Goal: Task Accomplishment & Management: Complete application form

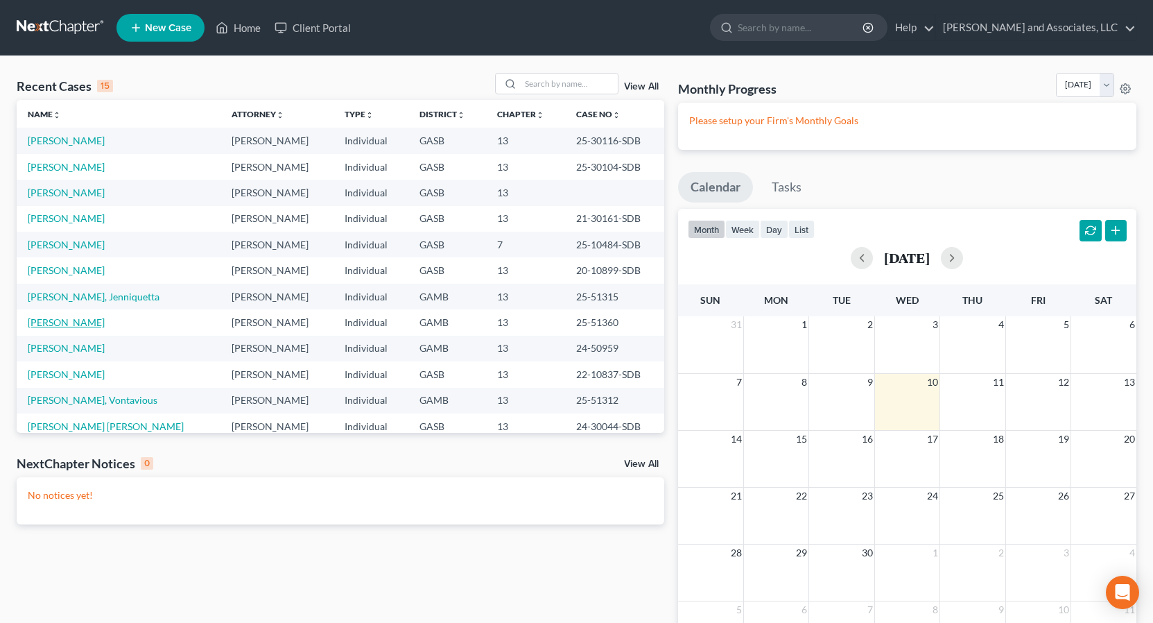
click at [90, 324] on link "[PERSON_NAME]" at bounding box center [66, 322] width 77 height 12
click at [89, 324] on link "[PERSON_NAME]" at bounding box center [66, 322] width 77 height 12
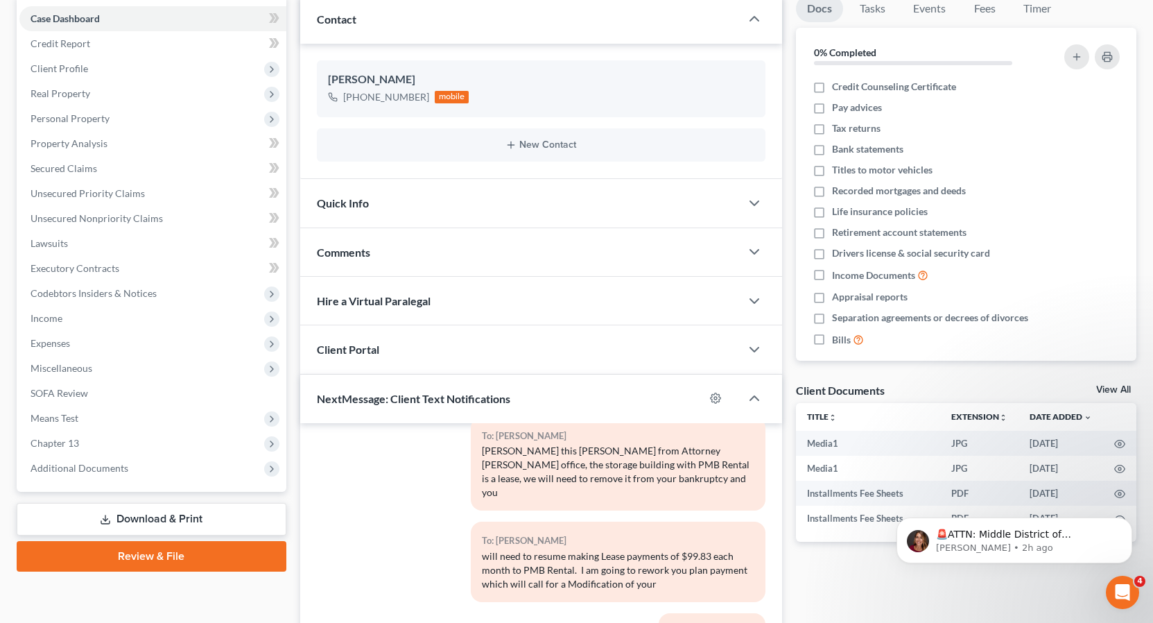
scroll to position [139, 0]
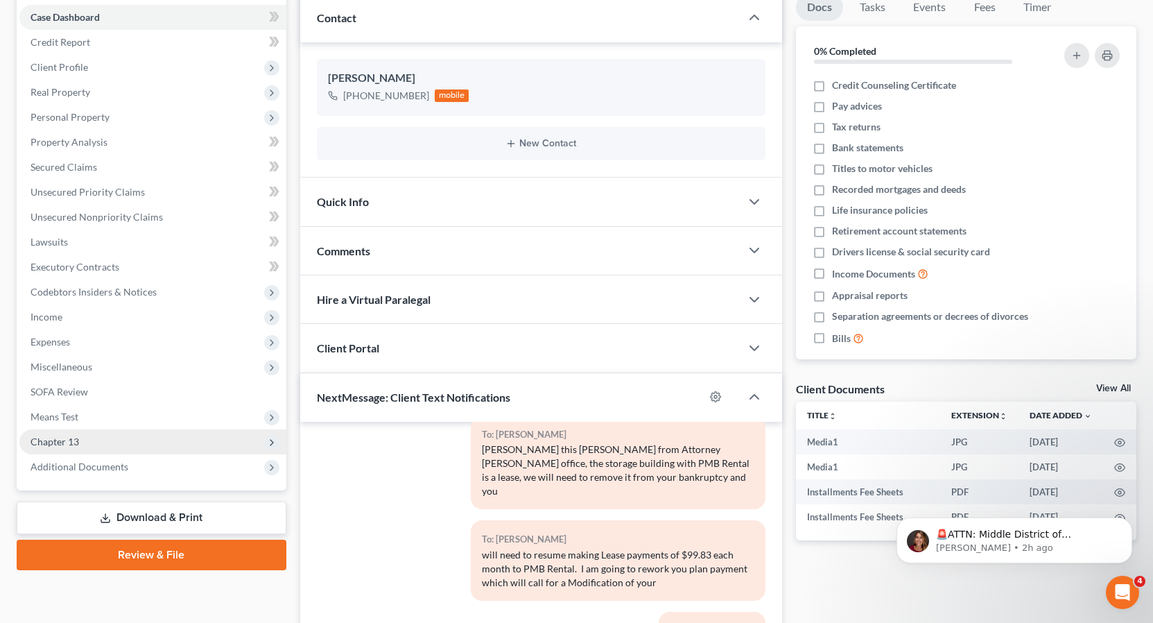
click at [73, 442] on span "Chapter 13" at bounding box center [55, 441] width 49 height 12
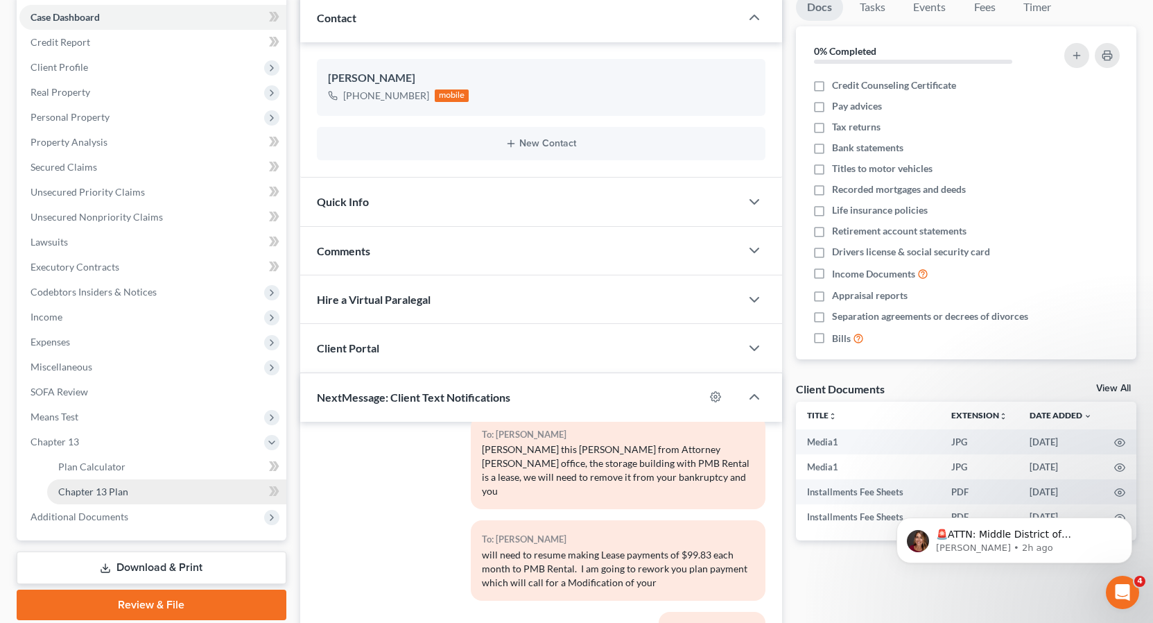
drag, startPoint x: 114, startPoint y: 489, endPoint x: 144, endPoint y: 485, distance: 30.9
click at [114, 489] on span "Chapter 13 Plan" at bounding box center [93, 491] width 70 height 12
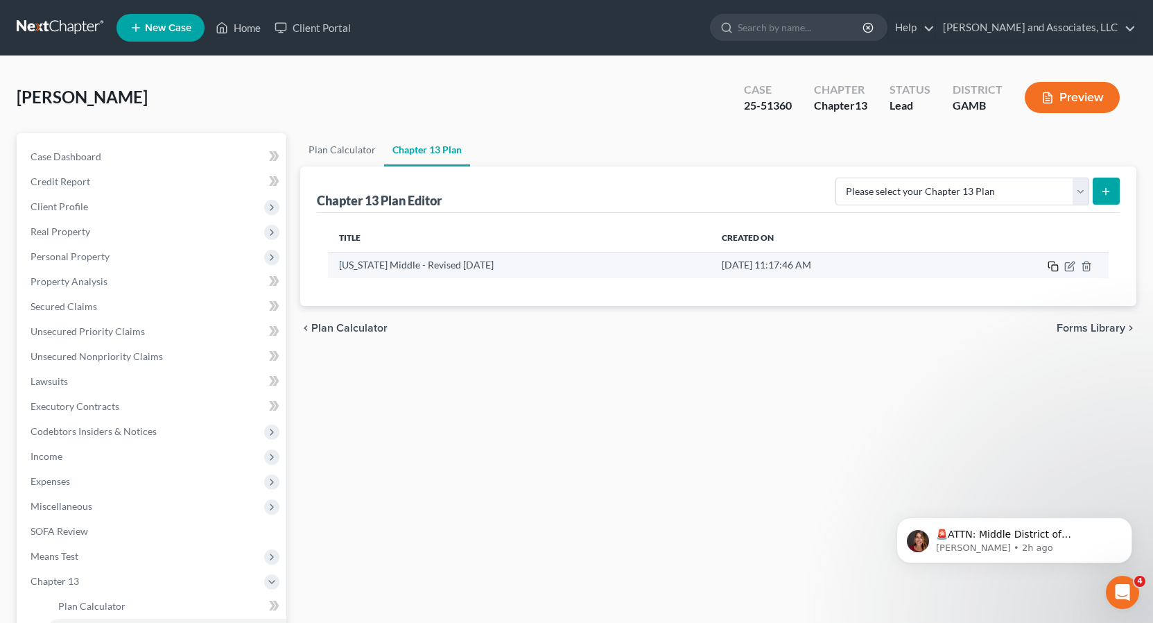
click at [1055, 268] on icon "button" at bounding box center [1053, 266] width 11 height 11
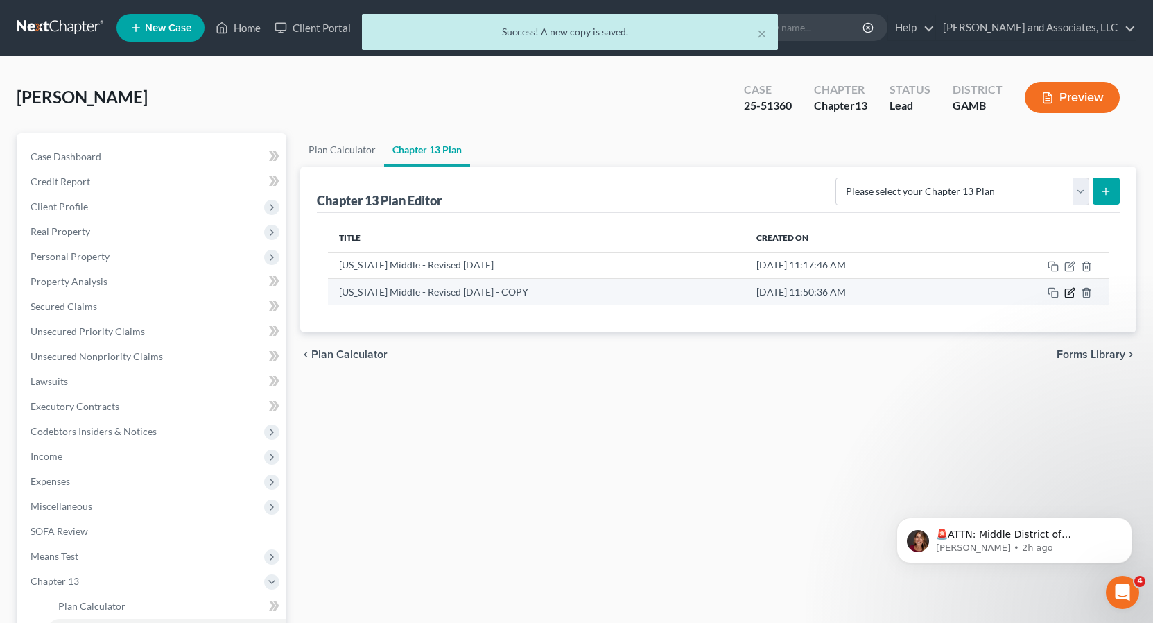
click at [1068, 295] on icon "button" at bounding box center [1069, 292] width 11 height 11
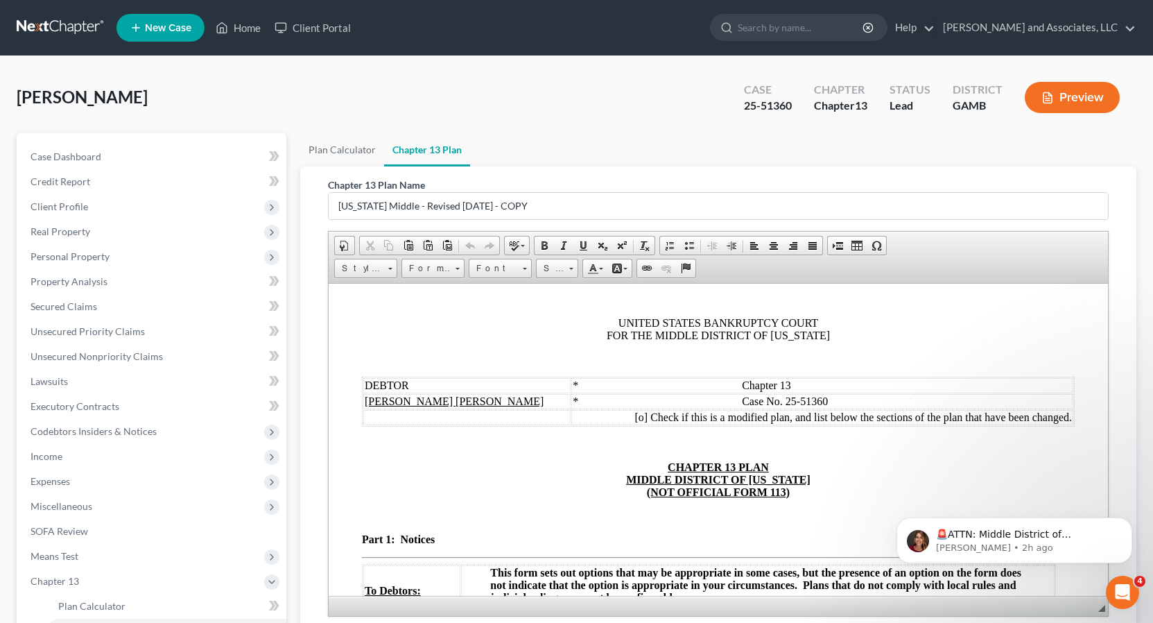
click at [946, 401] on td "* Case No. 25-51360" at bounding box center [822, 400] width 502 height 15
drag, startPoint x: 627, startPoint y: 418, endPoint x: 618, endPoint y: 415, distance: 9.7
click at [634, 417] on span "[o]" at bounding box center [640, 416] width 13 height 12
drag, startPoint x: 1079, startPoint y: 469, endPoint x: 1089, endPoint y: 433, distance: 37.3
click at [1083, 469] on div "🚨ATTN: Middle District of [US_STATE] The court has added a new Credit Counselin…" at bounding box center [1014, 476] width 255 height 173
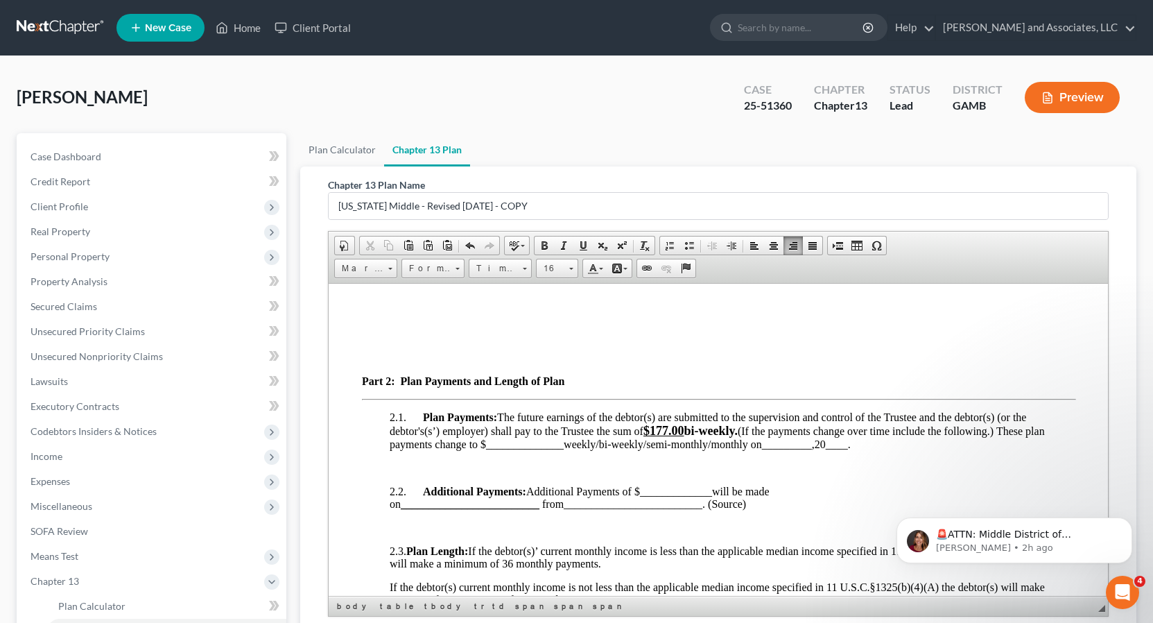
scroll to position [983, 0]
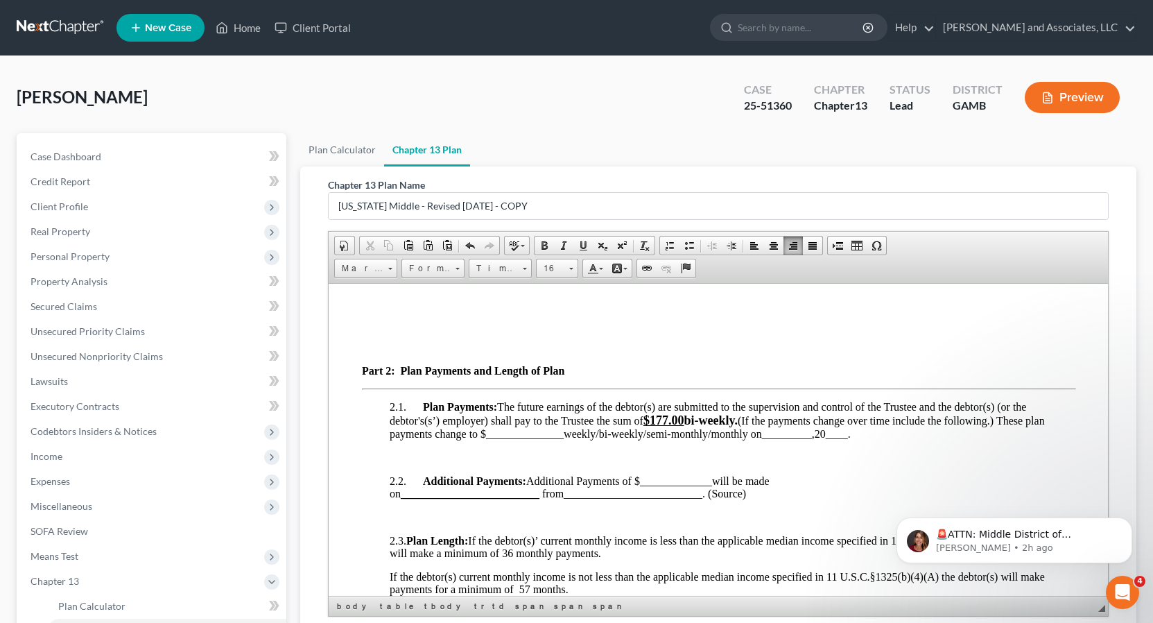
click at [672, 415] on u "$177.00" at bounding box center [663, 420] width 41 height 14
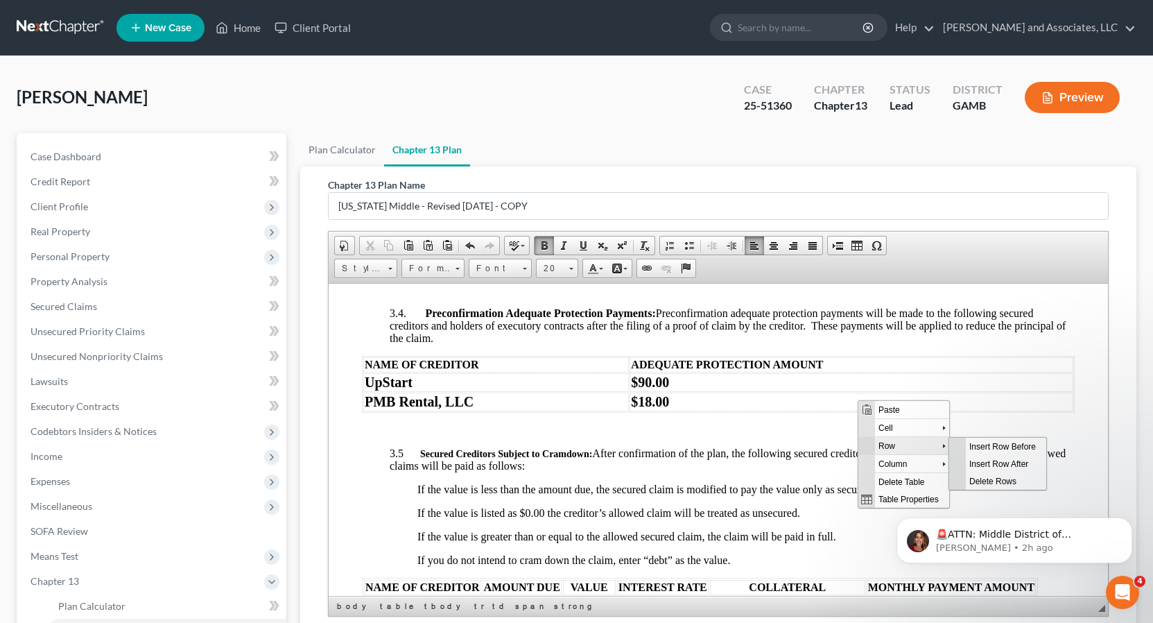
scroll to position [0, 0]
click at [1001, 480] on span "Delete Rows" at bounding box center [1005, 479] width 80 height 17
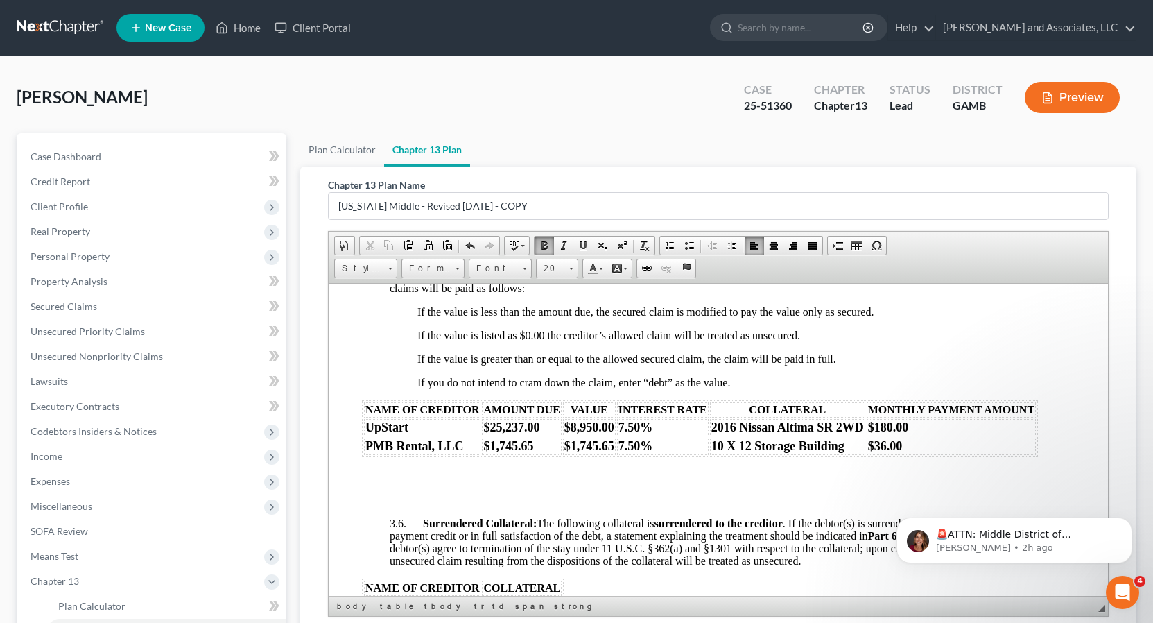
scroll to position [1916, 0]
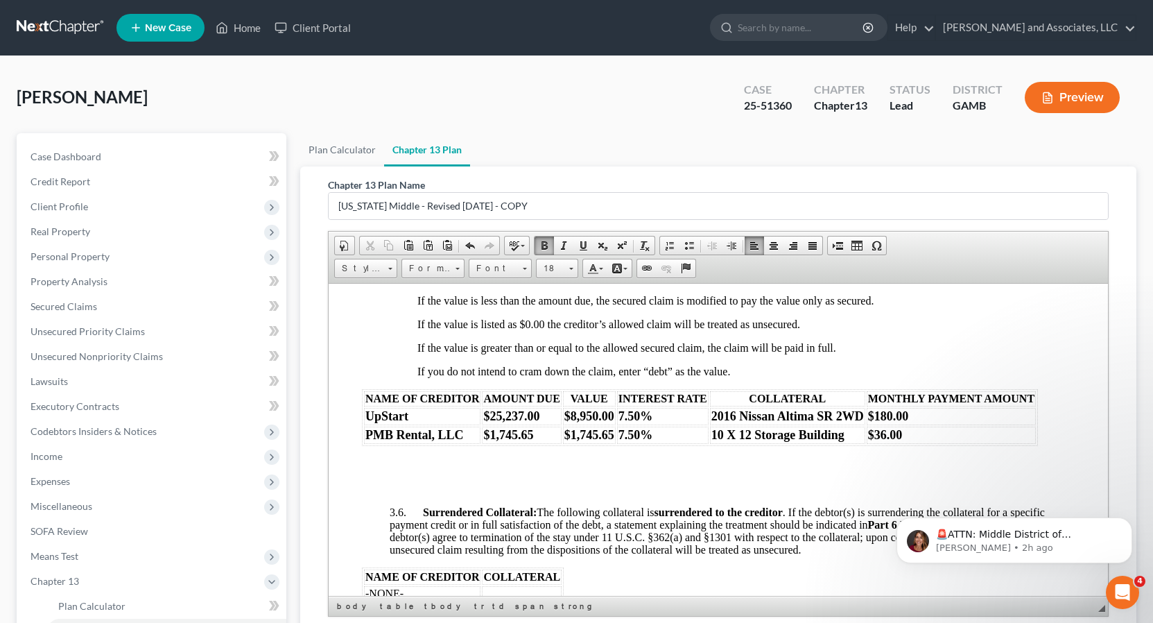
click at [1061, 510] on body "🚨ATTN: Middle District of [US_STATE] The court has added a new Credit Counselin…" at bounding box center [1014, 537] width 266 height 86
drag, startPoint x: 1120, startPoint y: 590, endPoint x: 1124, endPoint y: 584, distance: 7.1
click at [1122, 591] on icon "Open Intercom Messenger" at bounding box center [1120, 590] width 23 height 23
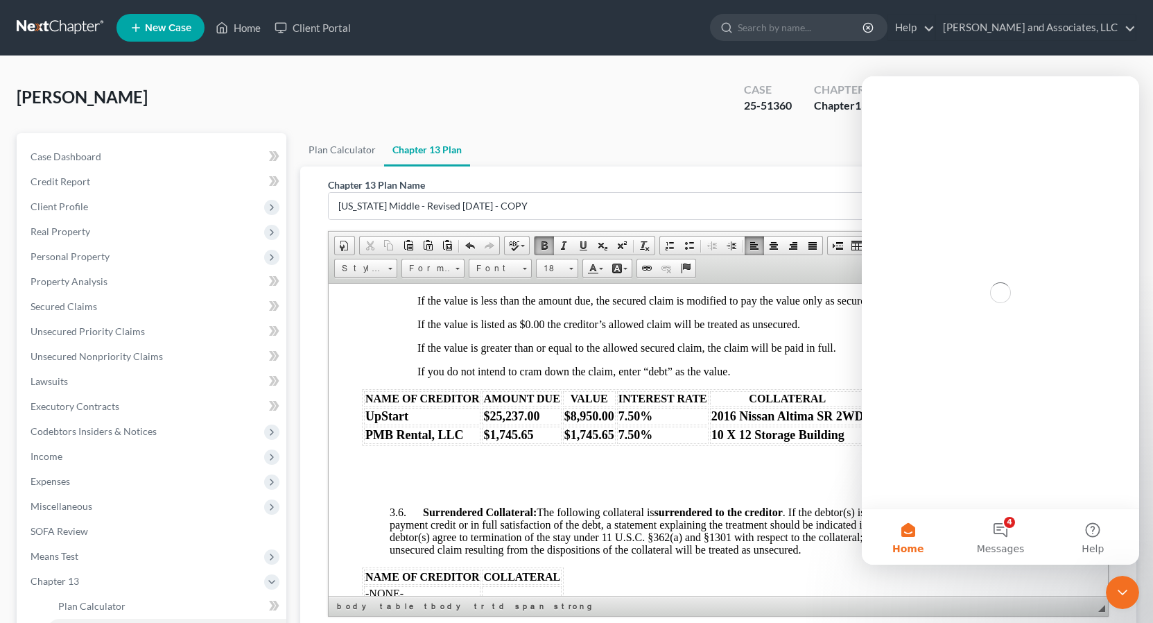
scroll to position [0, 0]
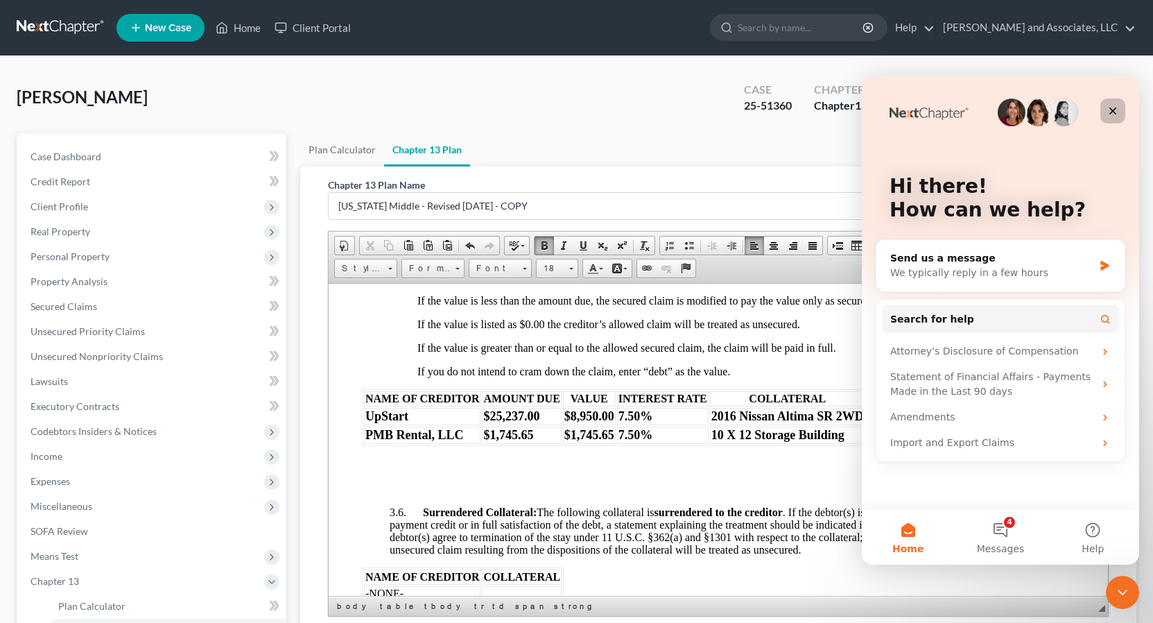
click at [1113, 107] on icon "Close" at bounding box center [1112, 110] width 11 height 11
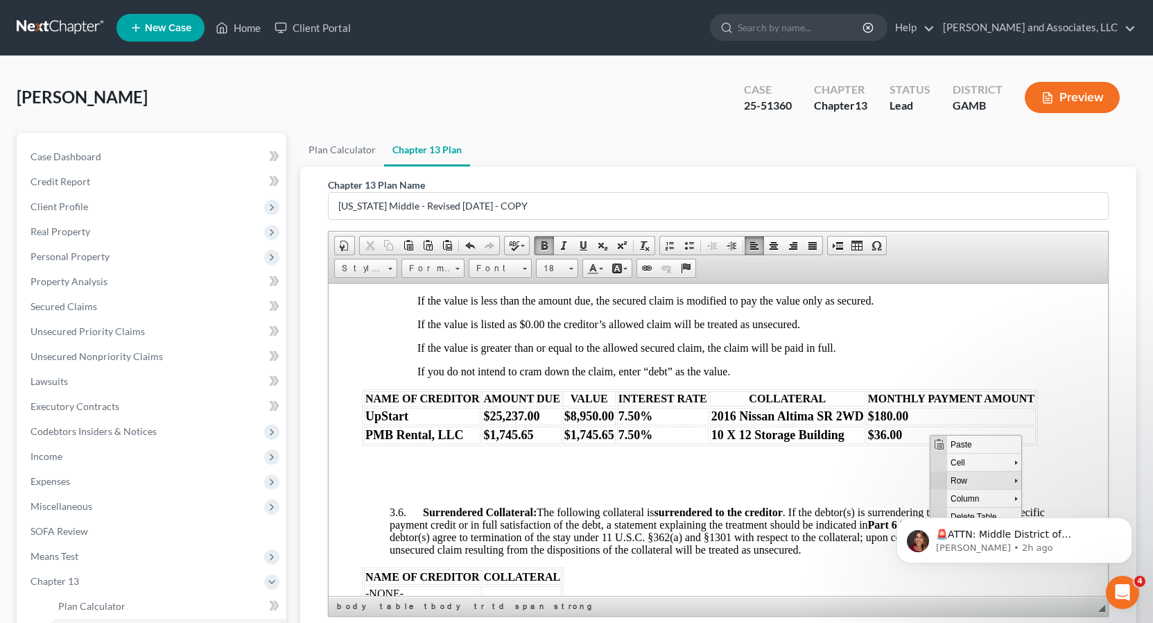
click at [962, 478] on span "Row" at bounding box center [979, 479] width 67 height 17
click at [1059, 513] on div "🚨ATTN: Middle District of [US_STATE] The court has added a new Credit Counselin…" at bounding box center [1014, 476] width 255 height 173
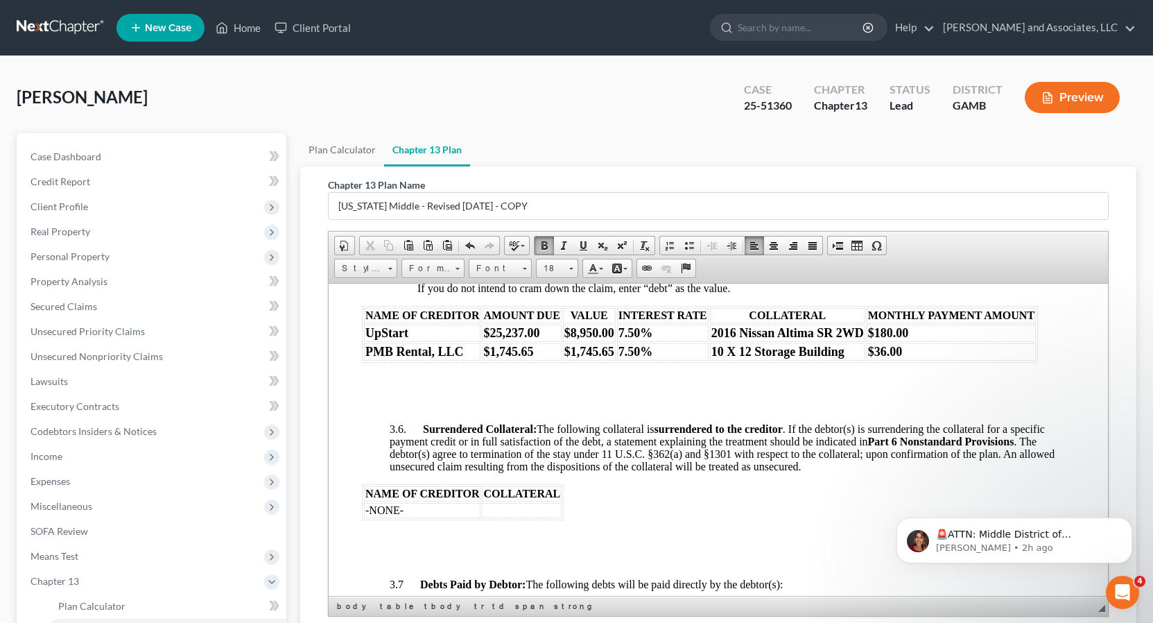
scroll to position [2020, 0]
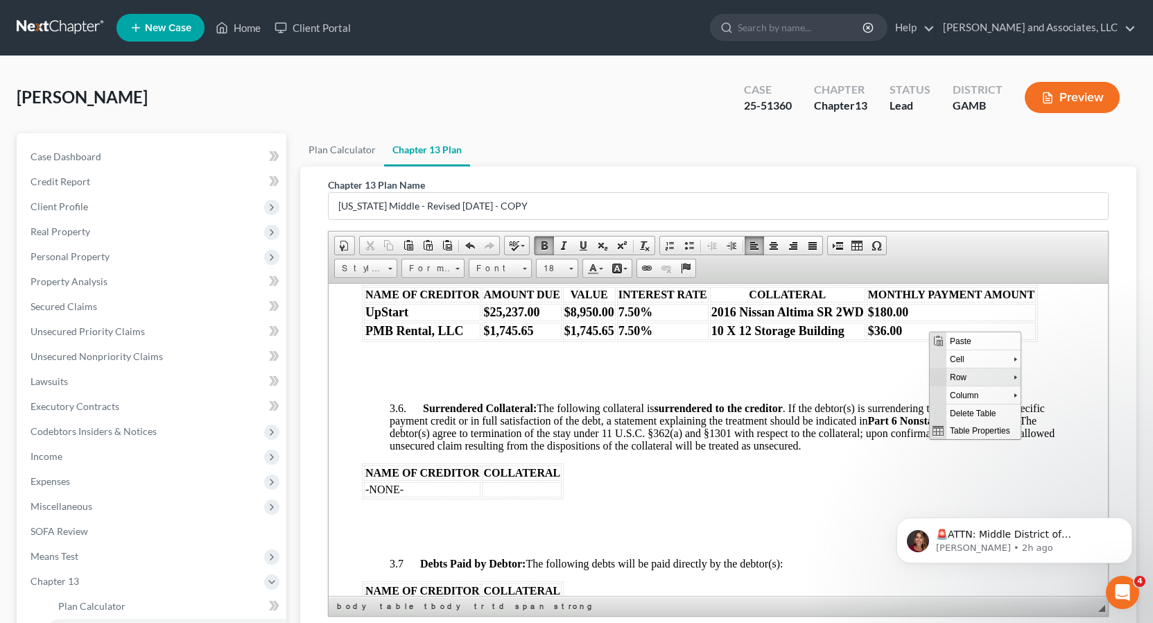
click at [960, 377] on span "Row" at bounding box center [979, 375] width 67 height 17
click at [1057, 412] on span "Delete Rows" at bounding box center [1077, 411] width 80 height 17
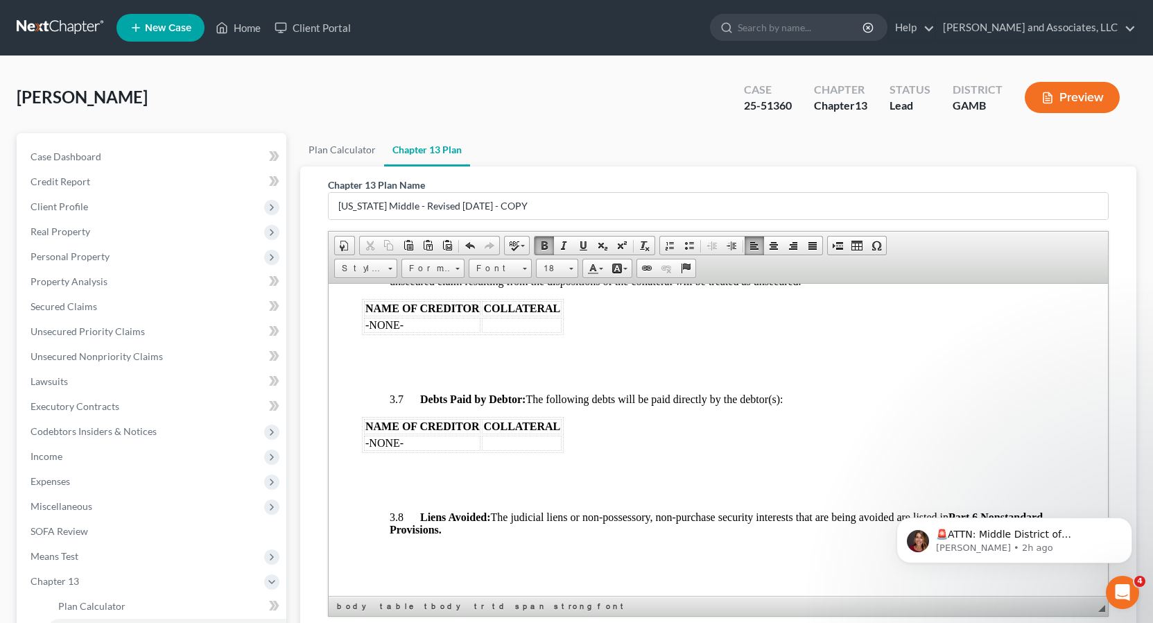
scroll to position [2176, 0]
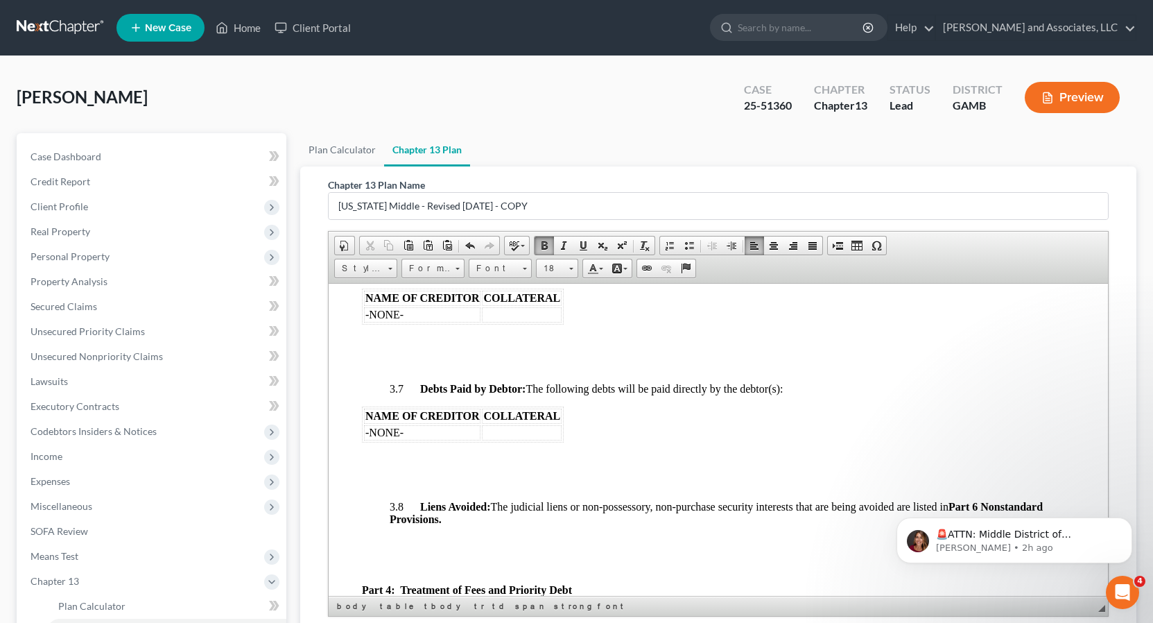
click at [413, 434] on td "-NONE-" at bounding box center [421, 431] width 116 height 15
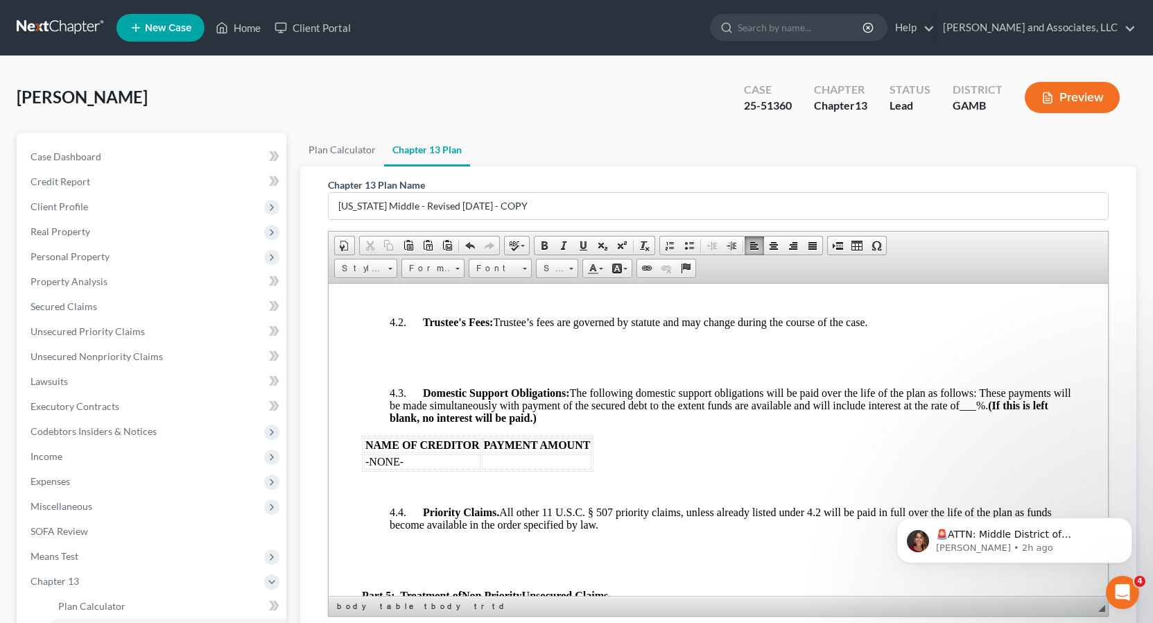
scroll to position [2612, 0]
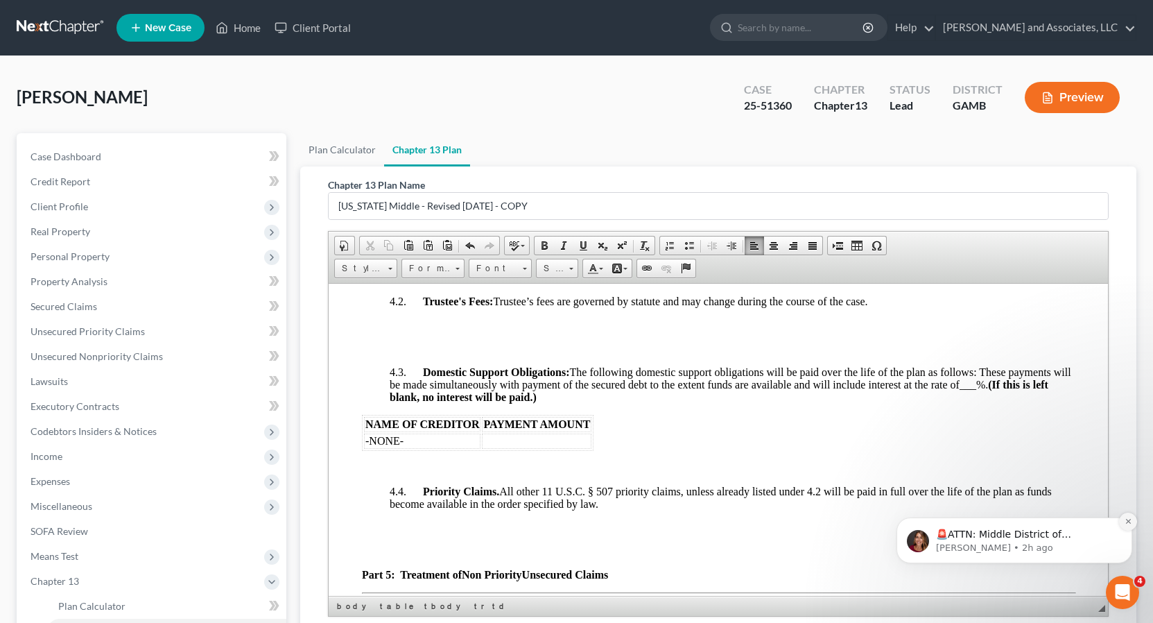
click at [1125, 517] on button "Dismiss notification" at bounding box center [1128, 521] width 18 height 18
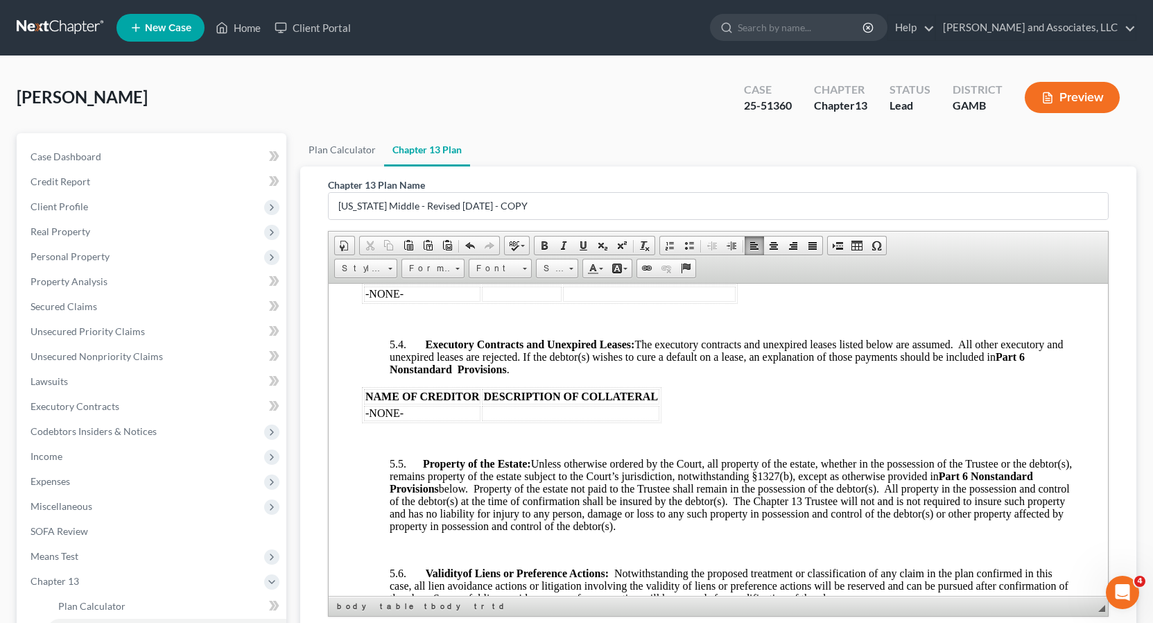
scroll to position [3399, 0]
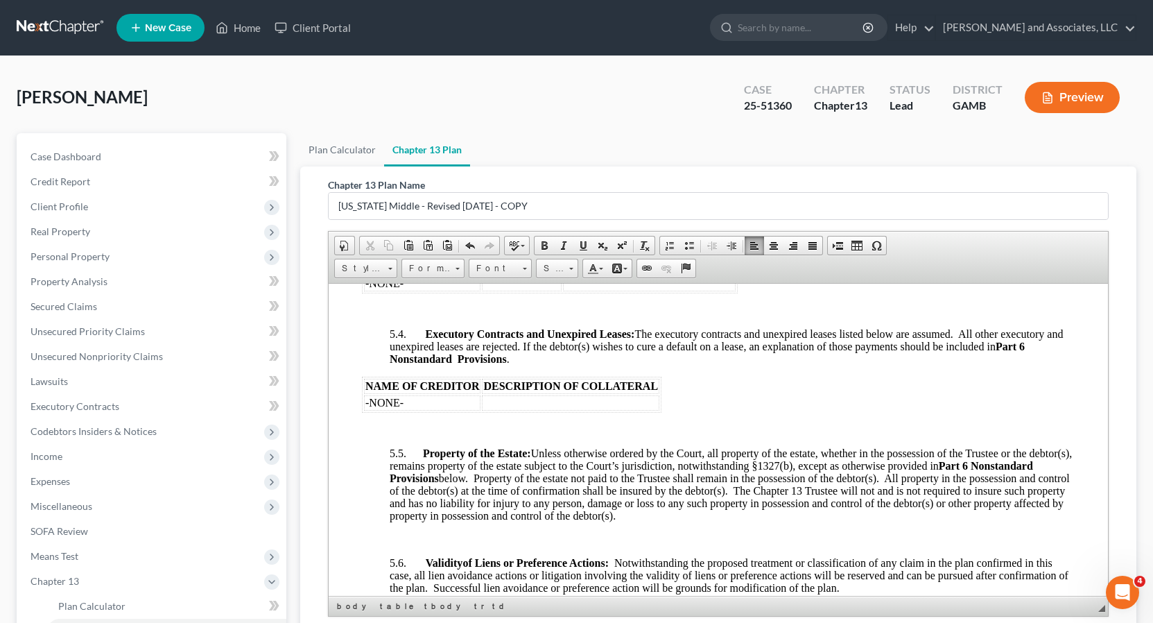
click at [419, 410] on td "-NONE-" at bounding box center [421, 402] width 116 height 15
drag, startPoint x: 363, startPoint y: 411, endPoint x: 632, endPoint y: 419, distance: 269.1
click at [632, 410] on tr "PMB Rental, LLC 10 X 12 Storage Building" at bounding box center [510, 402] width 295 height 15
click at [546, 245] on span at bounding box center [544, 245] width 11 height 11
click at [573, 274] on link "Size" at bounding box center [557, 268] width 42 height 19
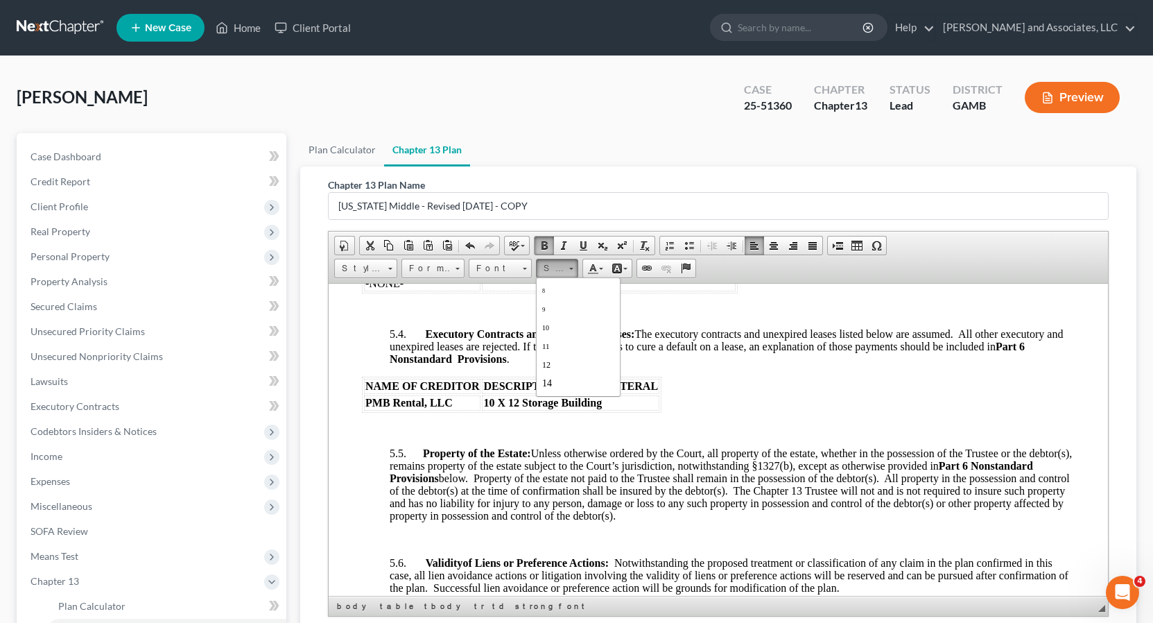
scroll to position [0, 0]
click at [614, 391] on span "DESCRIPTION OF COLLATERAL" at bounding box center [570, 385] width 175 height 12
click at [575, 270] on link "16" at bounding box center [557, 268] width 42 height 19
click at [552, 357] on span "18" at bounding box center [547, 356] width 12 height 14
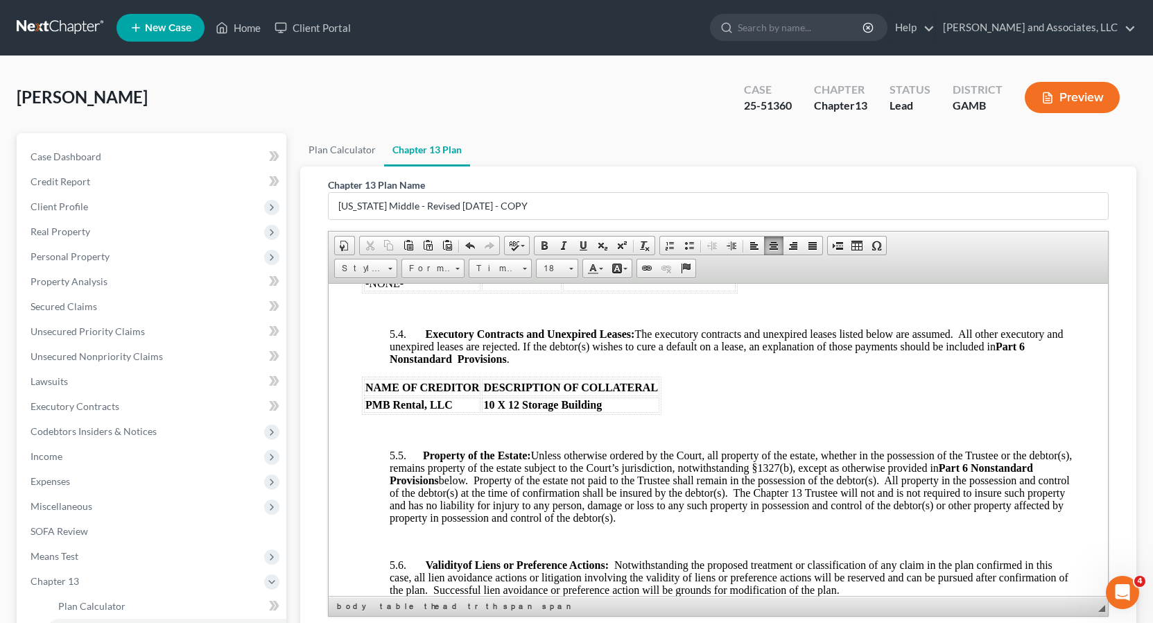
scroll to position [0, 0]
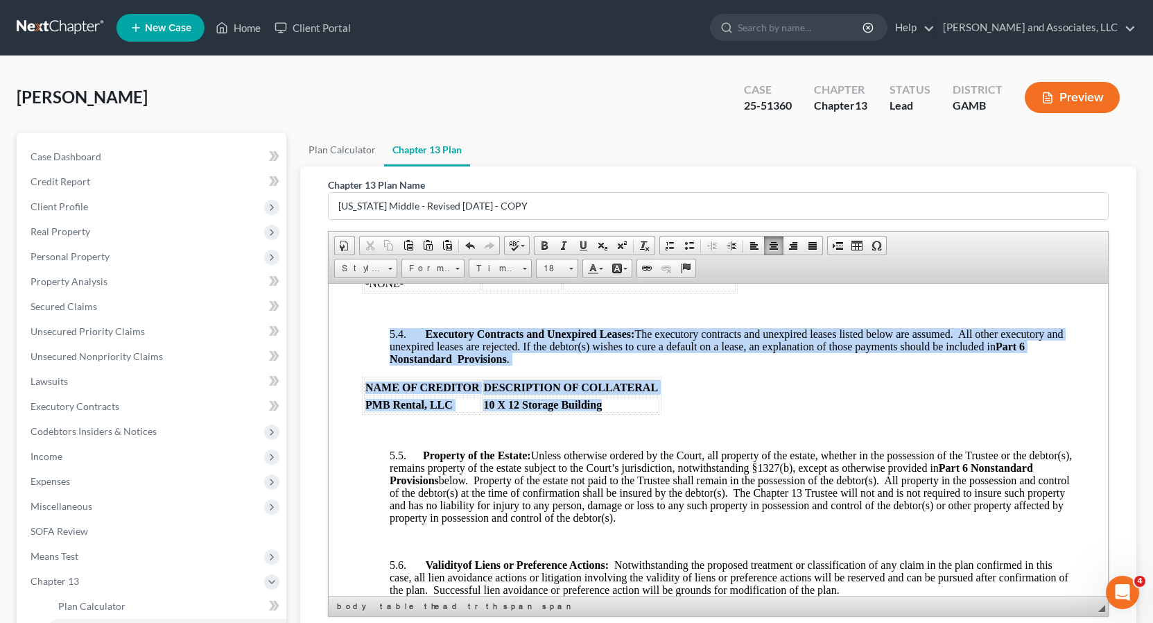
drag, startPoint x: 607, startPoint y: 423, endPoint x: 350, endPoint y: 417, distance: 256.6
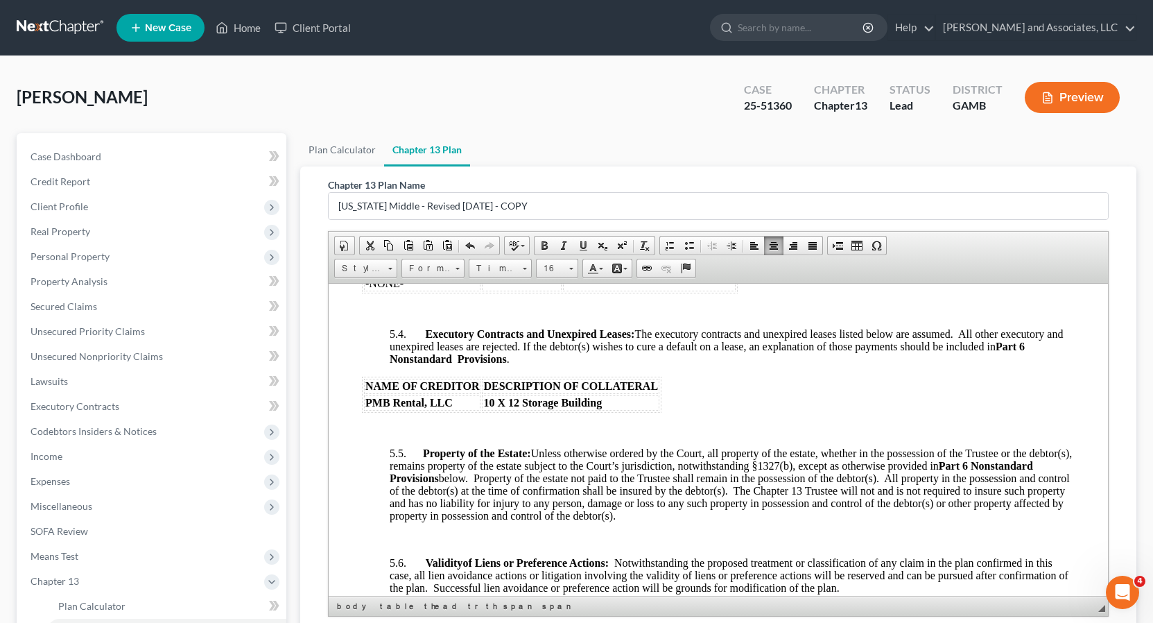
click at [701, 435] on p at bounding box center [717, 429] width 713 height 12
drag, startPoint x: 365, startPoint y: 415, endPoint x: 608, endPoint y: 419, distance: 243.4
click at [608, 410] on tr "PMB Rental, LLC 10 X 12 Storage Building" at bounding box center [510, 402] width 295 height 15
click at [572, 272] on link "Size" at bounding box center [557, 268] width 42 height 19
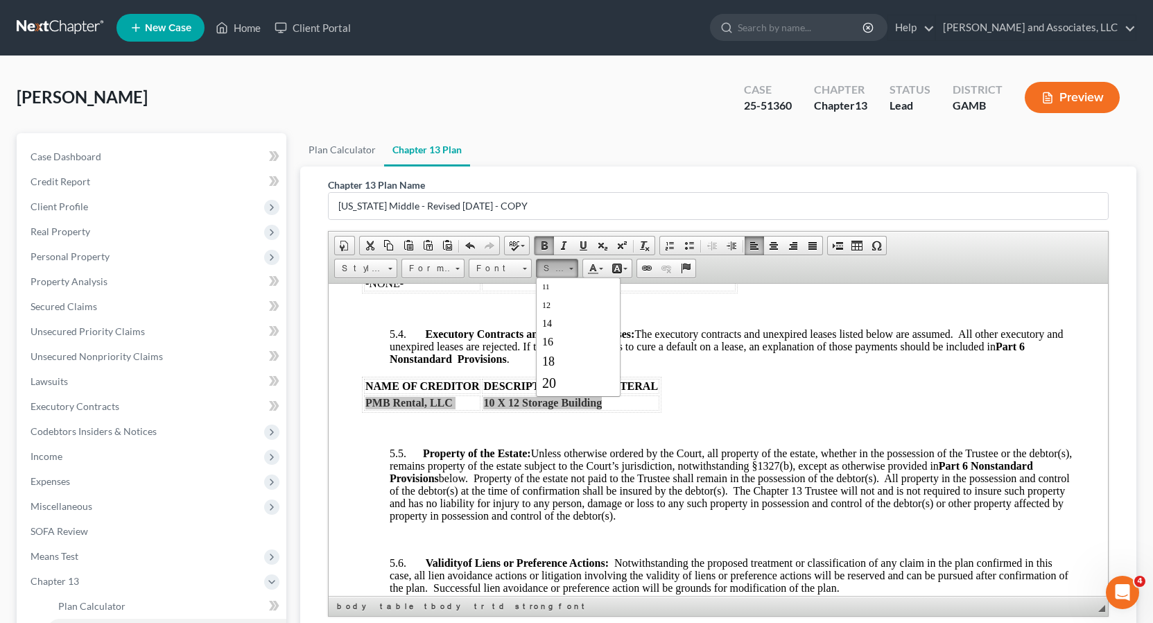
scroll to position [83, 0]
click at [551, 374] on span "20" at bounding box center [548, 372] width 14 height 15
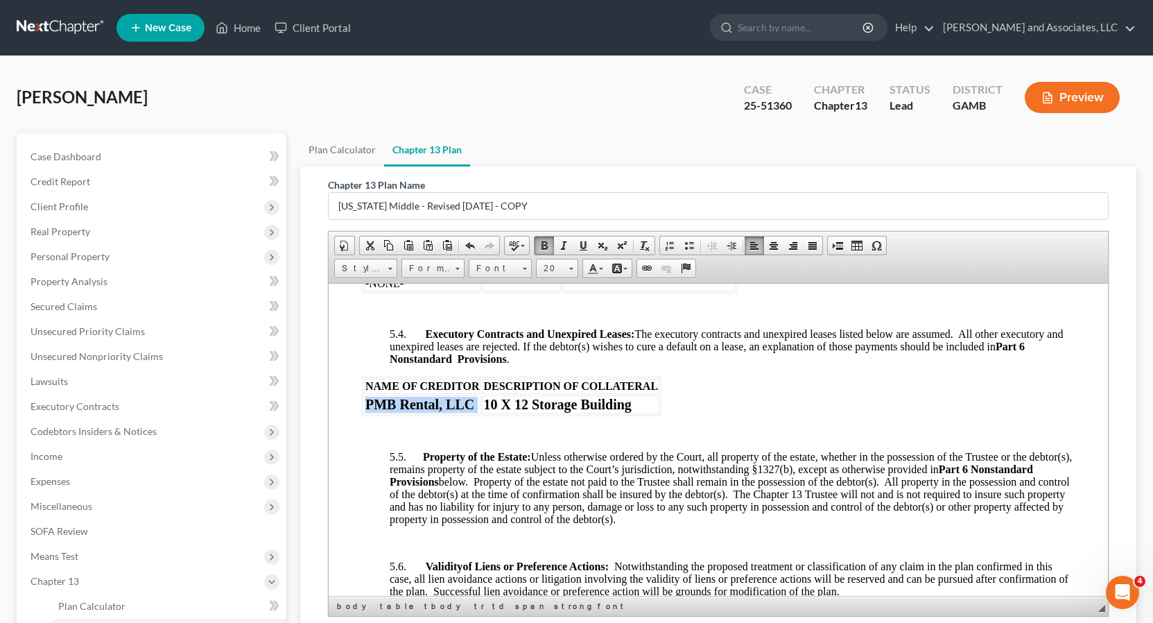
scroll to position [0, 0]
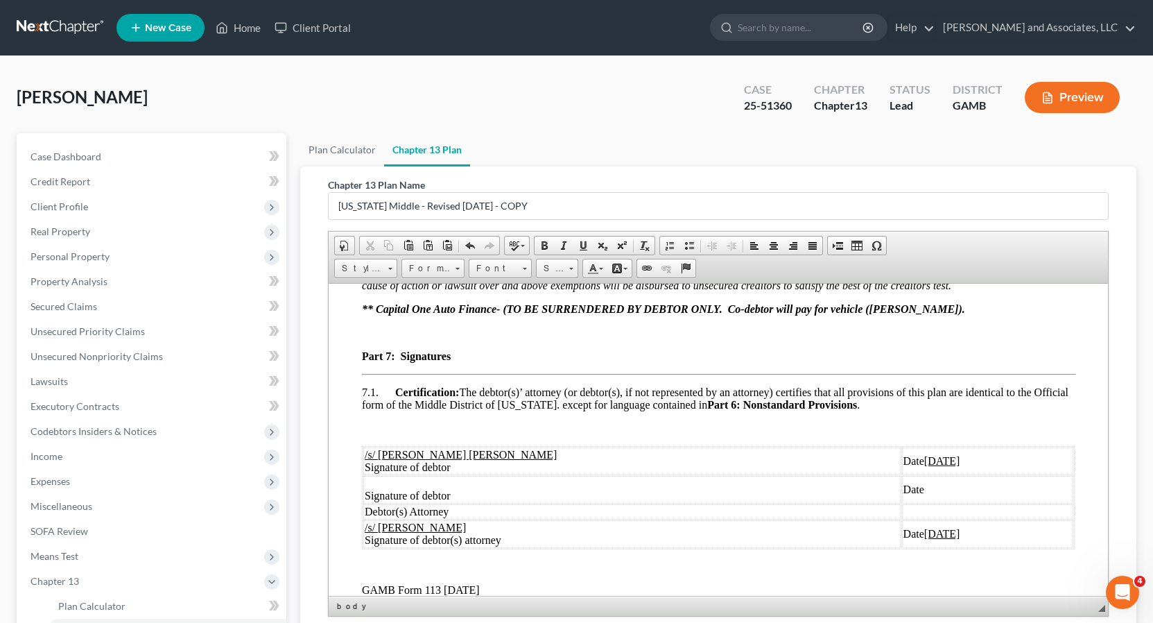
scroll to position [3921, 0]
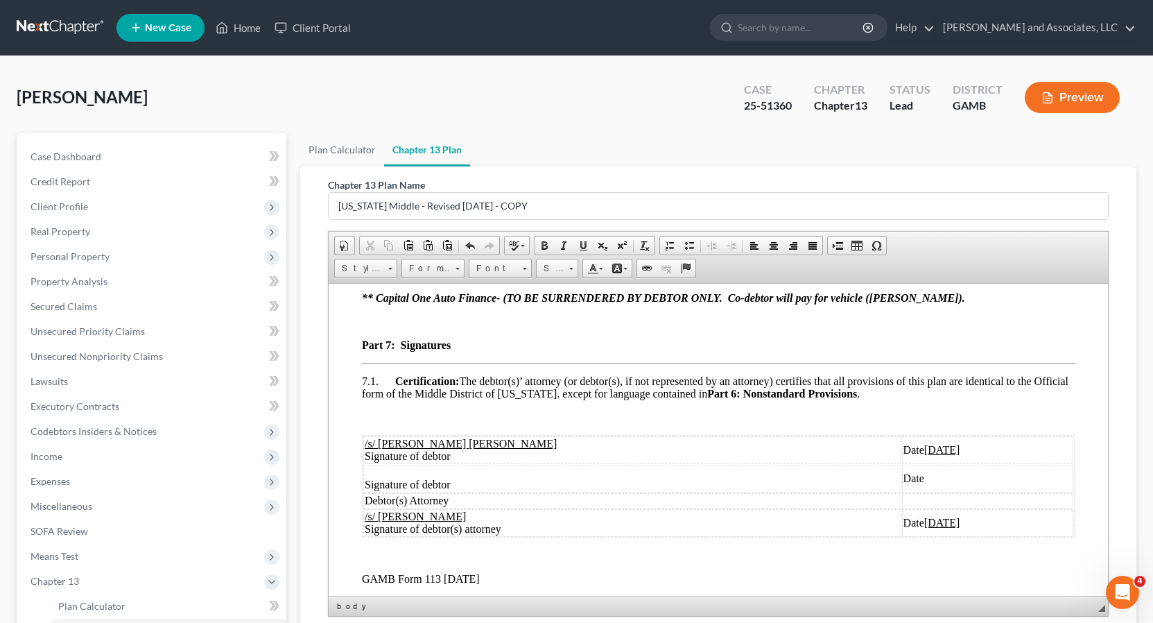
click at [903, 455] on span "Date [DATE]" at bounding box center [933, 449] width 60 height 12
click at [924, 483] on span at bounding box center [925, 477] width 3 height 12
click at [901, 536] on td "Date [DATE]" at bounding box center [986, 522] width 171 height 28
click at [996, 492] on td at bounding box center [1034, 478] width 77 height 28
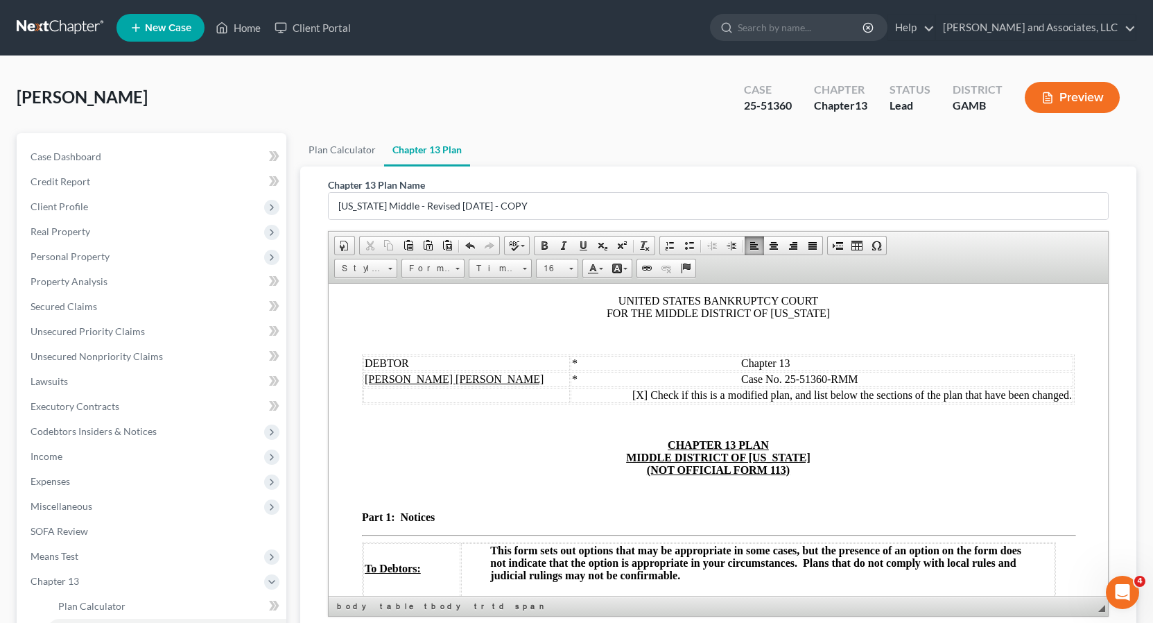
scroll to position [0, 0]
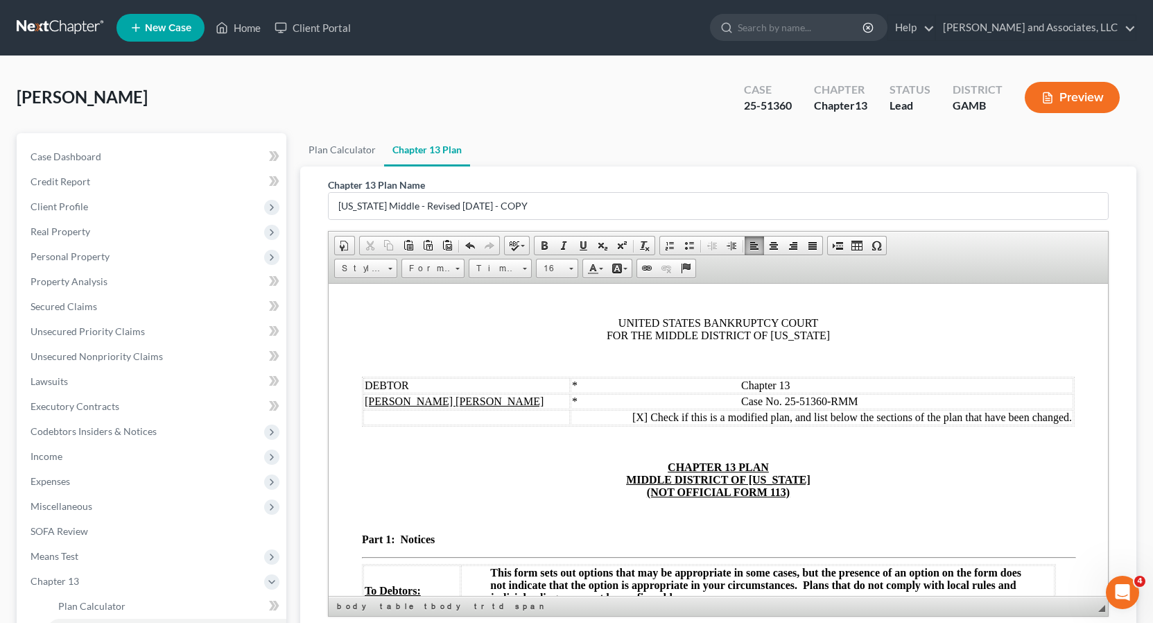
click at [1059, 415] on span "Check if this is a modified plan, and list below the sections of the plan that …" at bounding box center [861, 416] width 422 height 12
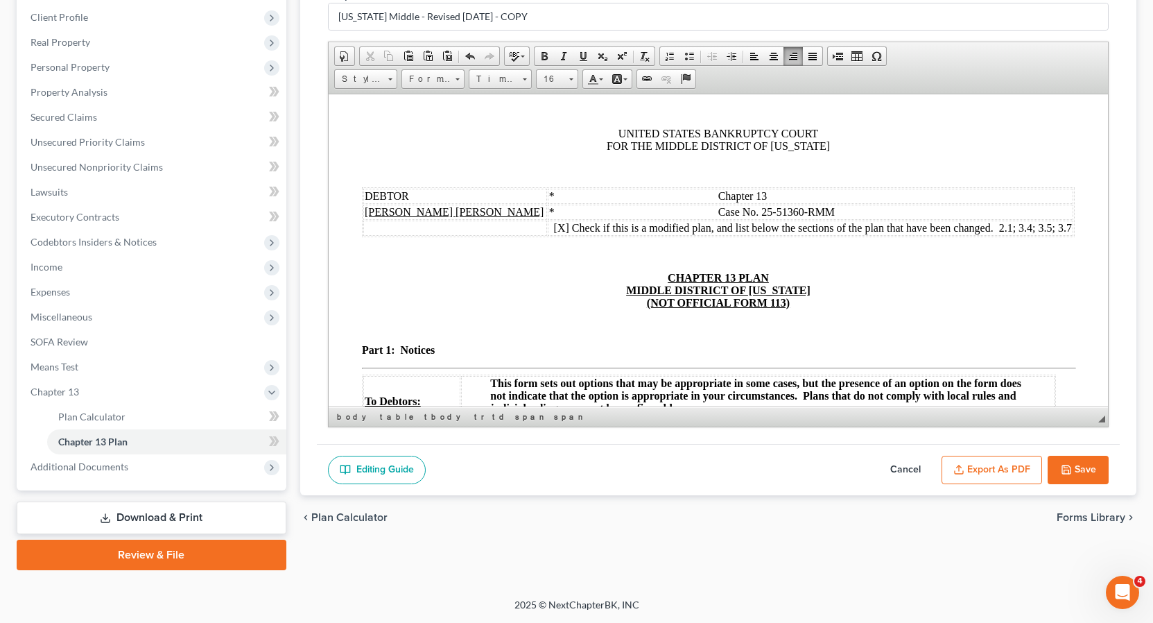
click at [1086, 471] on button "Save" at bounding box center [1078, 470] width 61 height 29
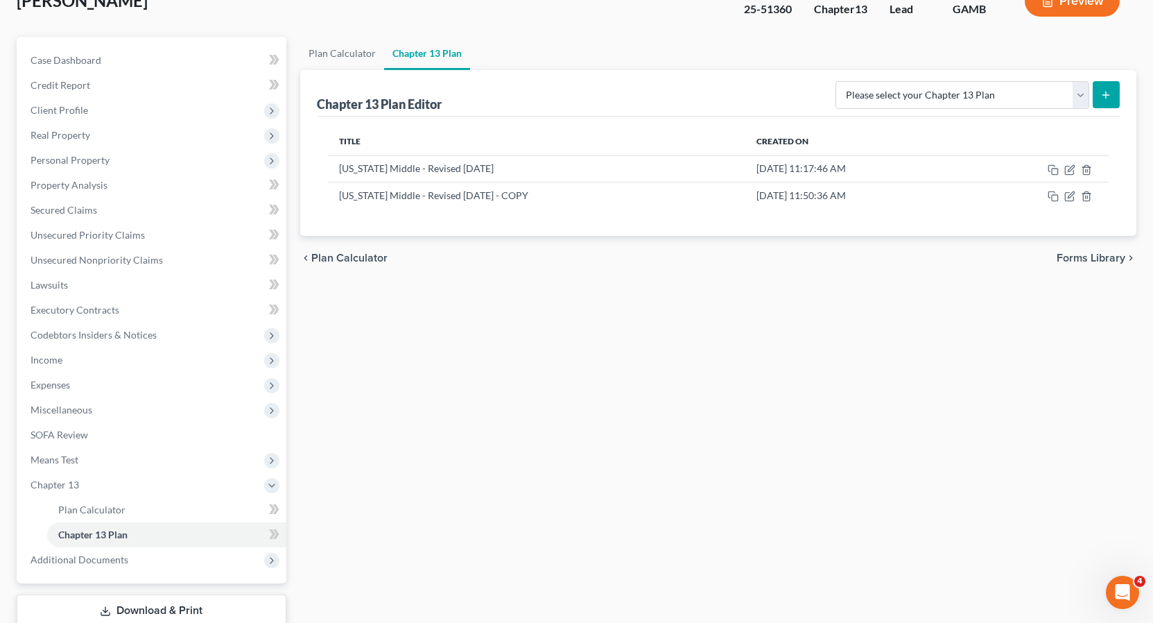
scroll to position [99, 0]
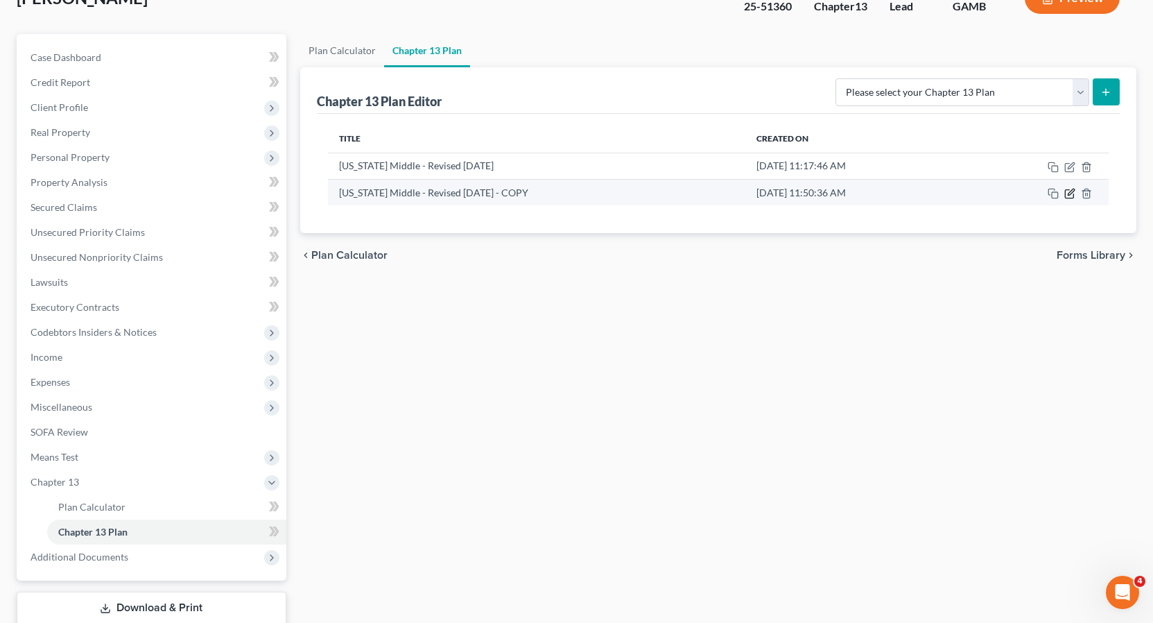
click at [1070, 195] on icon "button" at bounding box center [1071, 192] width 6 height 6
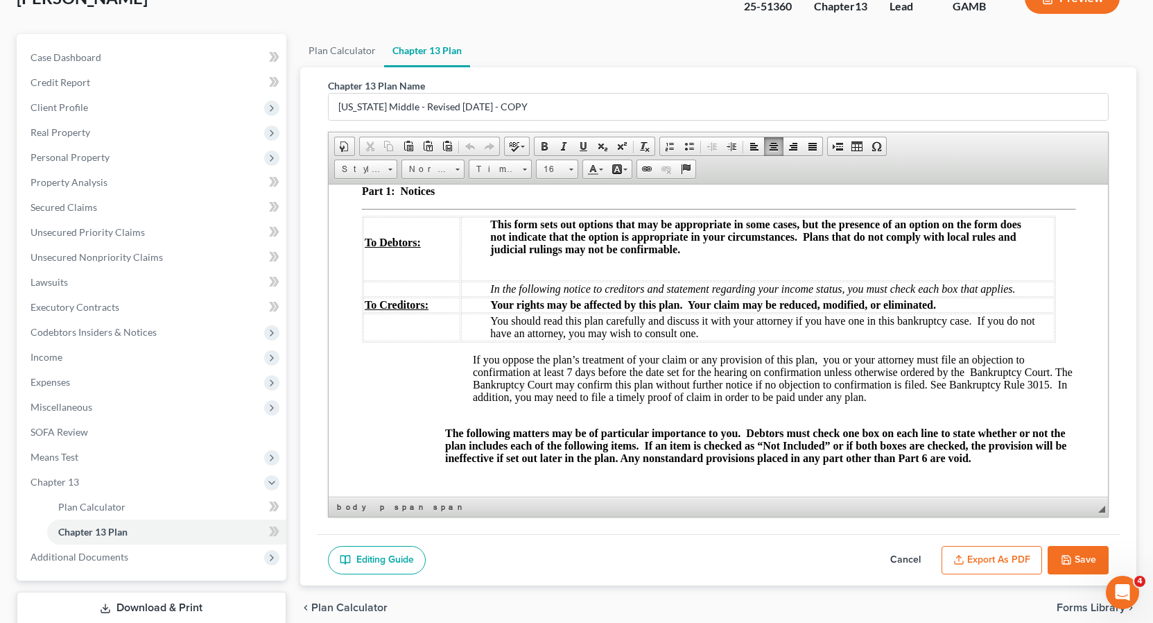
scroll to position [0, 0]
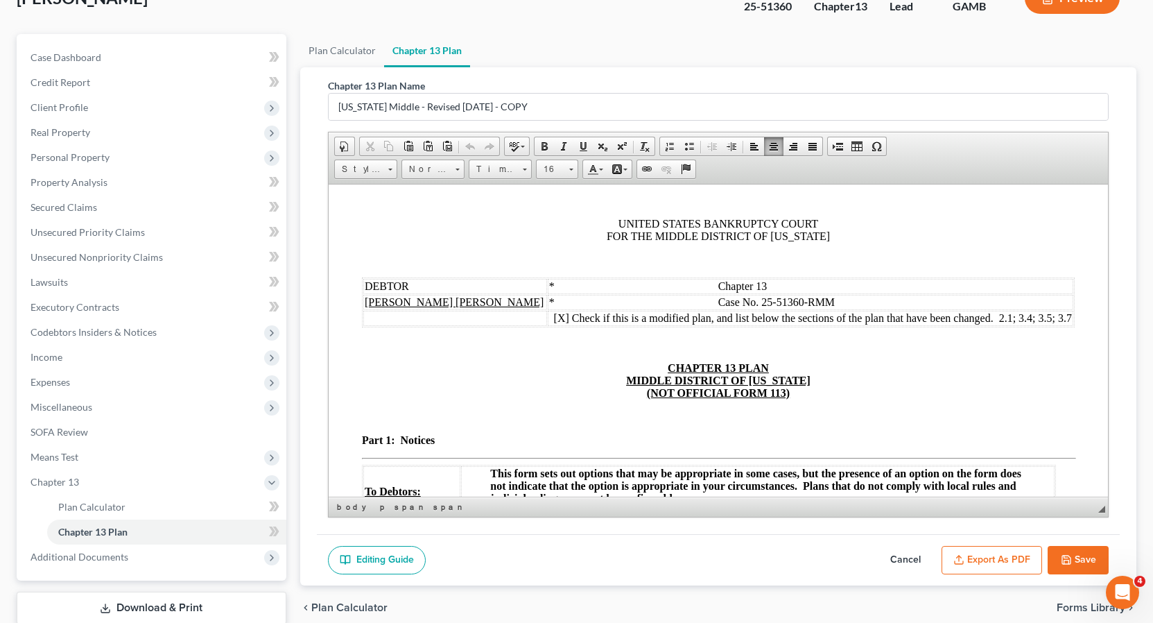
drag, startPoint x: 1104, startPoint y: 430, endPoint x: 1439, endPoint y: 382, distance: 338.3
click at [1059, 318] on span "Check if this is a modified plan, and list below the sections of the plan that …" at bounding box center [821, 317] width 500 height 12
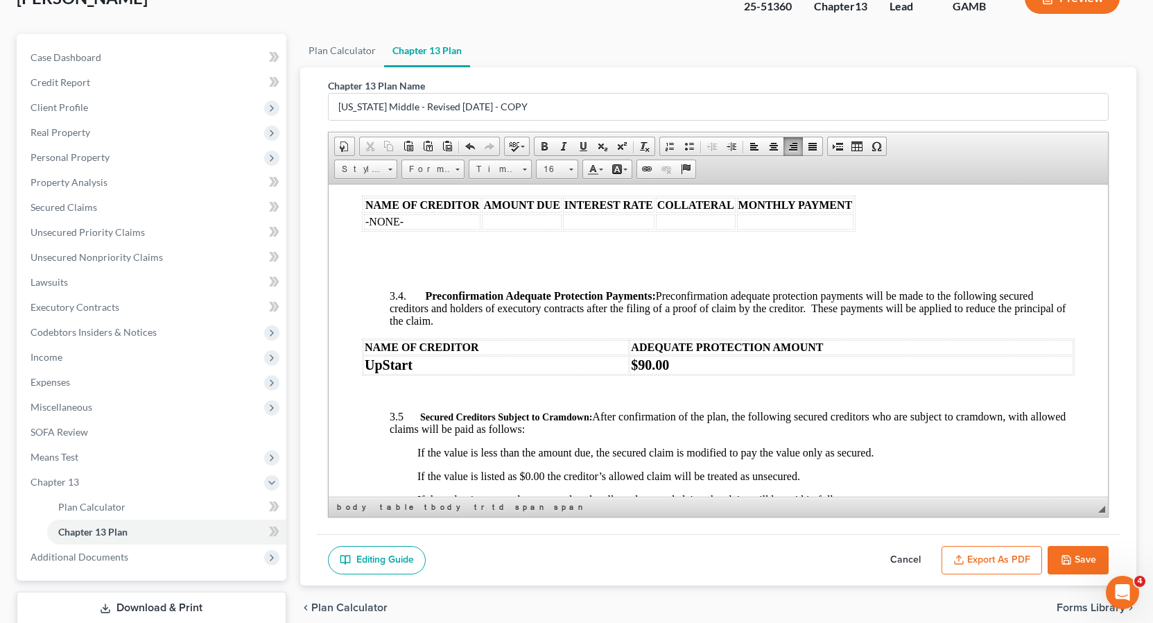
scroll to position [1722, 0]
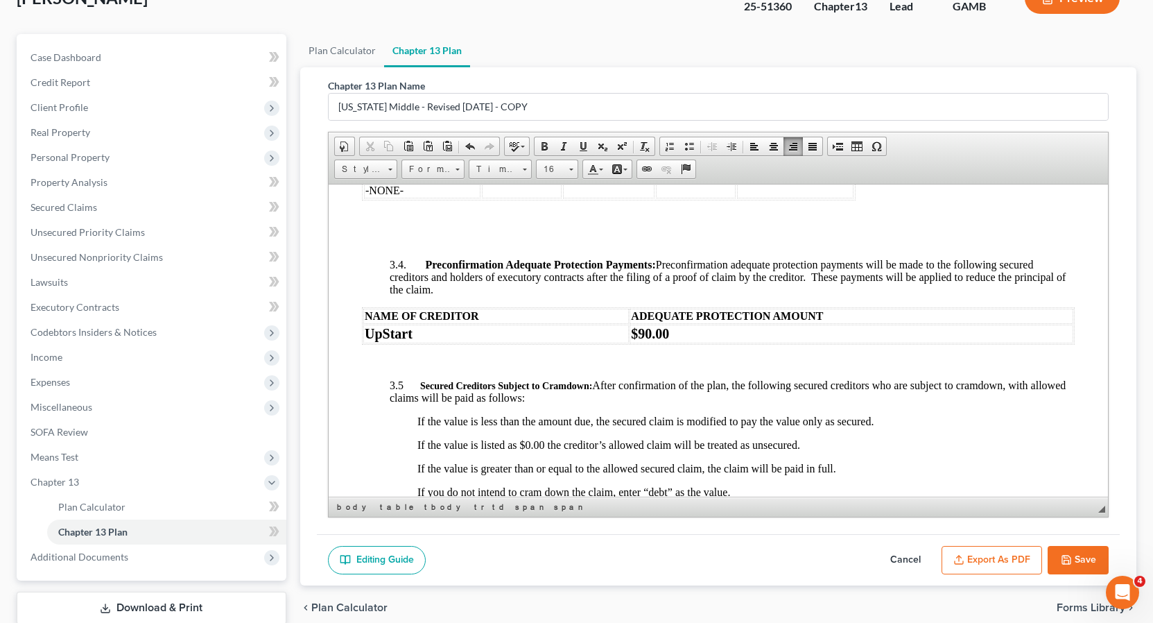
click at [1074, 561] on button "Save" at bounding box center [1078, 560] width 61 height 29
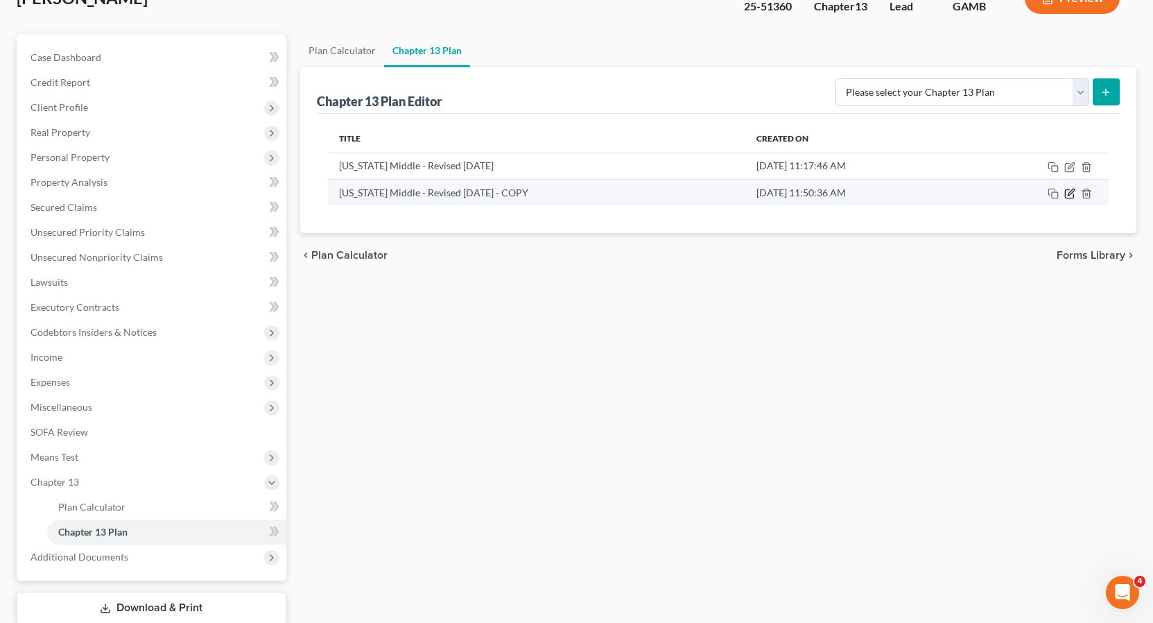
click at [1068, 193] on icon "button" at bounding box center [1069, 193] width 11 height 11
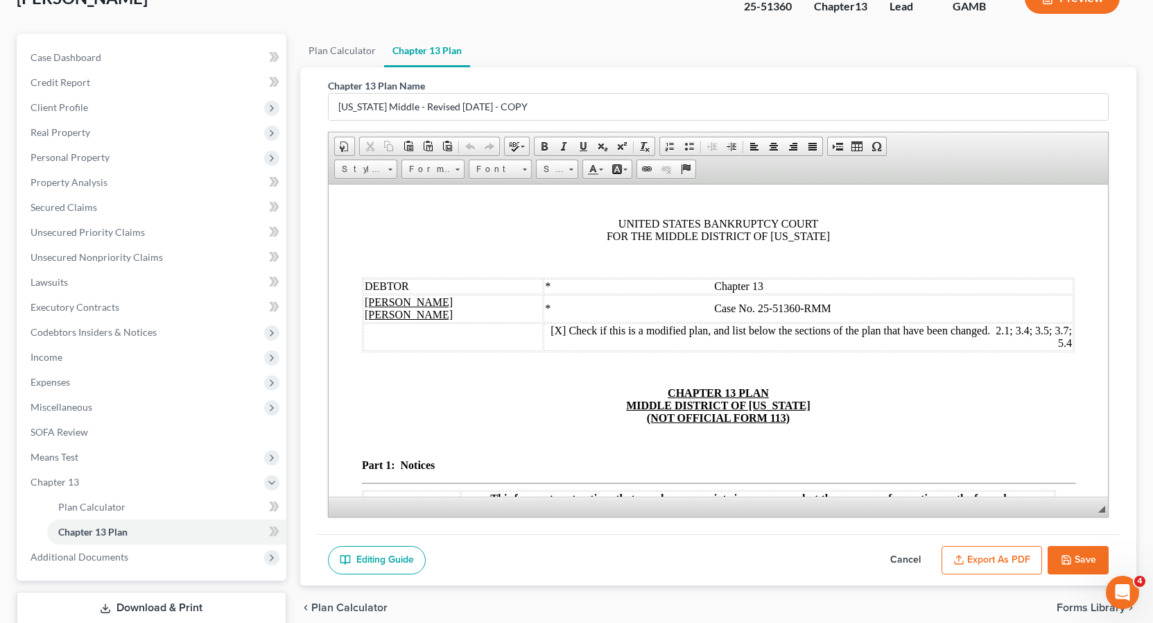
scroll to position [0, 0]
click at [1009, 562] on button "Export as PDF" at bounding box center [992, 560] width 101 height 29
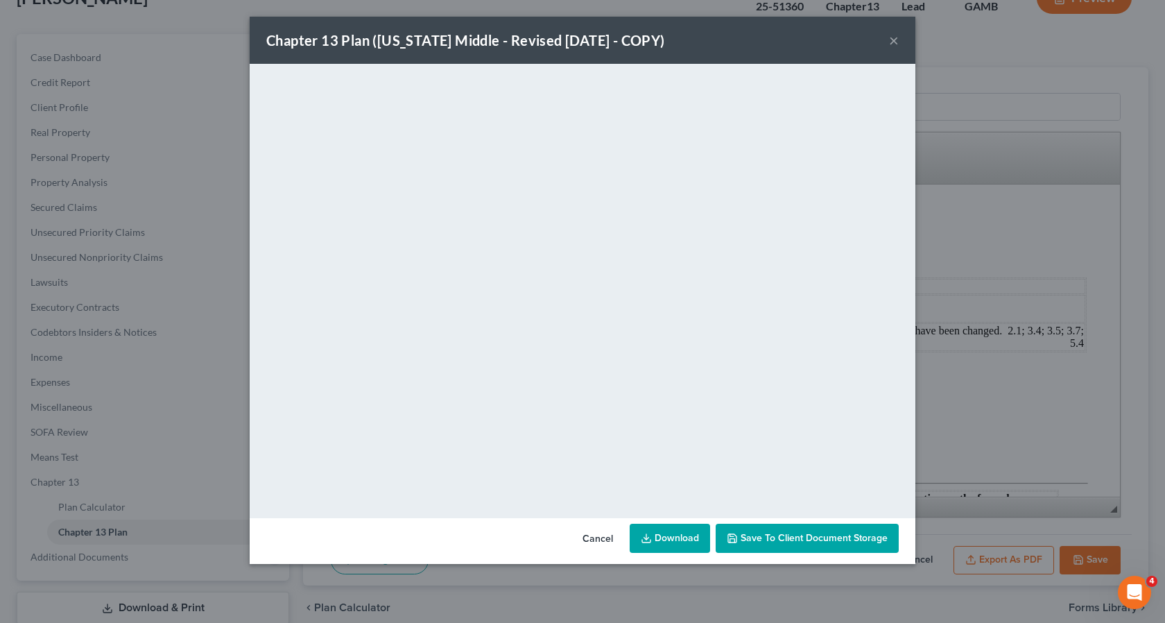
click at [892, 40] on button "×" at bounding box center [894, 40] width 10 height 17
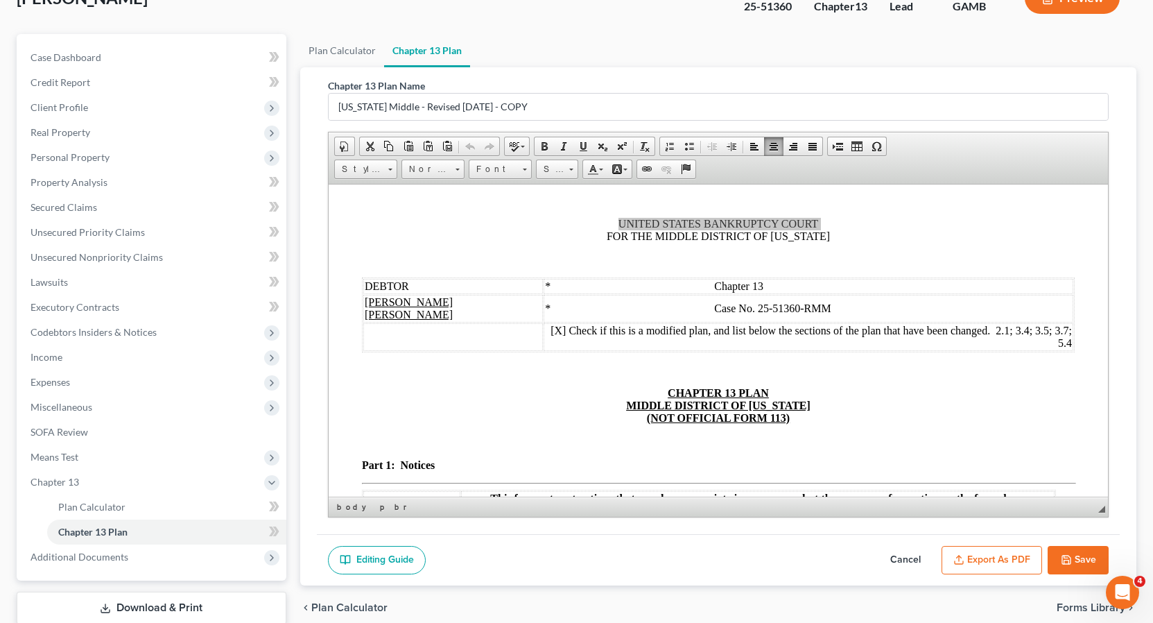
click at [1084, 557] on button "Save" at bounding box center [1078, 560] width 61 height 29
